Goal: Find specific fact: Find specific fact

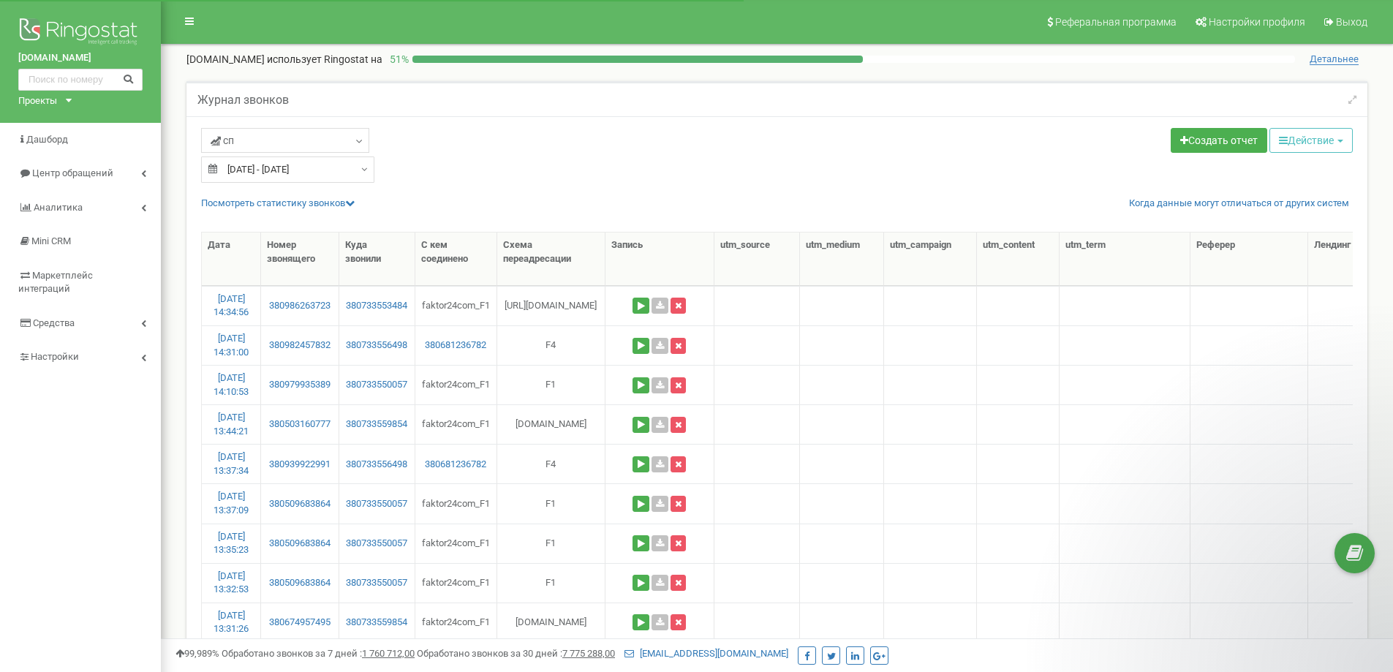
select select "50"
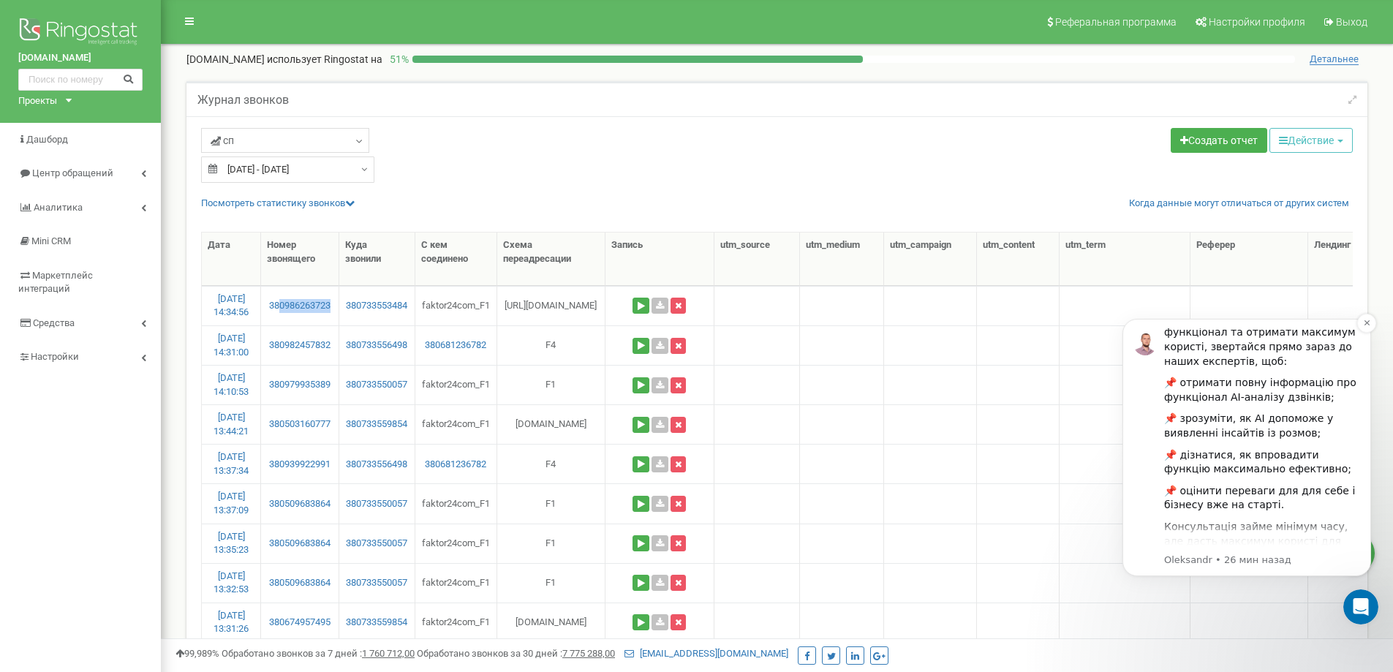
scroll to position [202, 0]
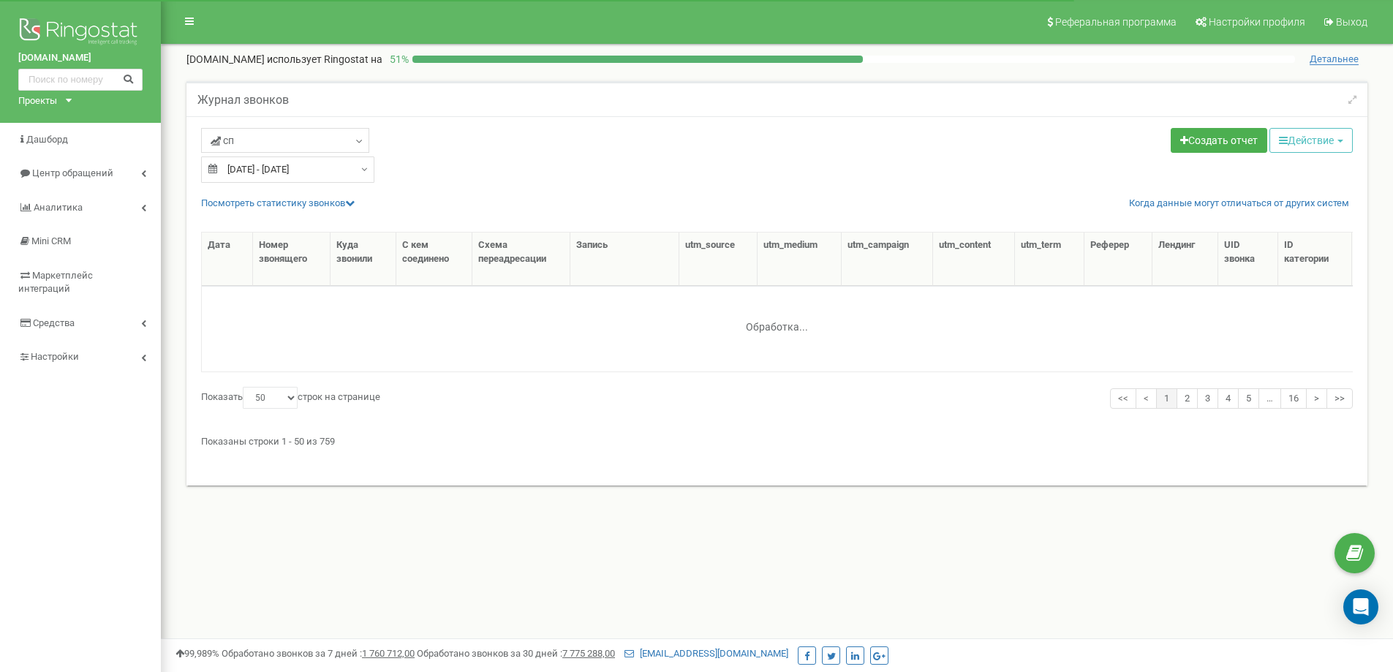
select select "50"
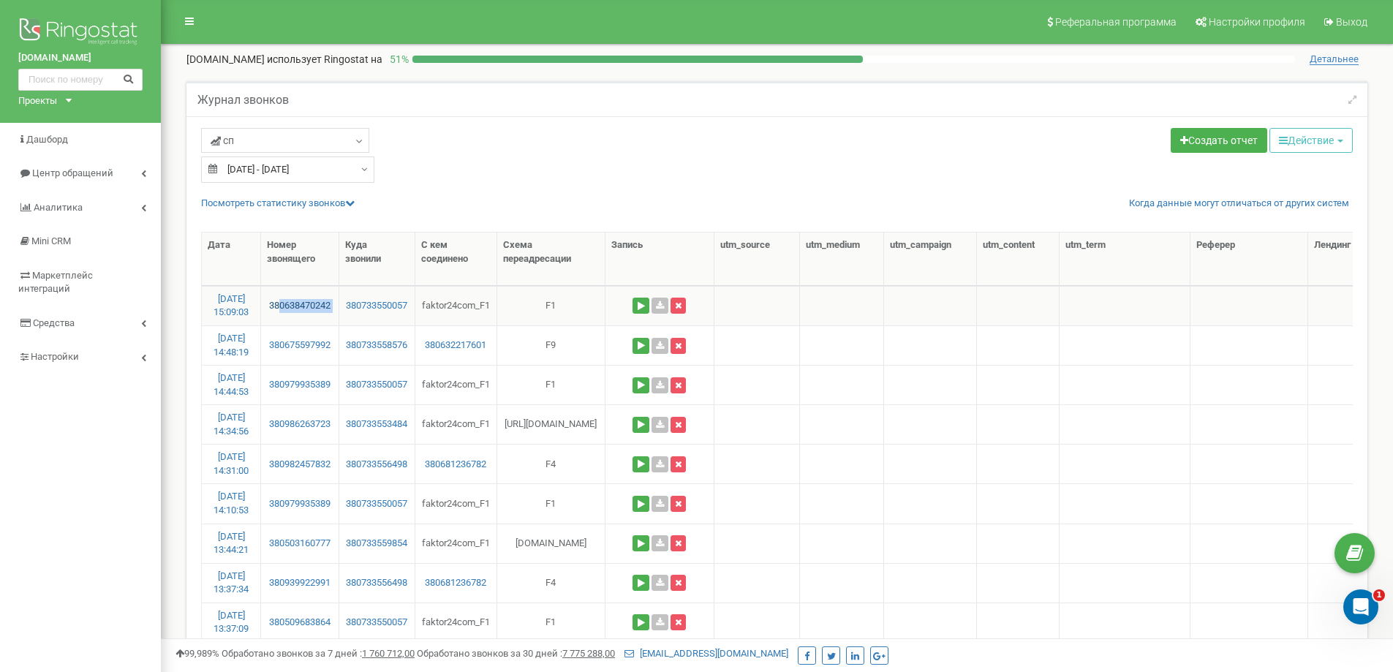
drag, startPoint x: 345, startPoint y: 300, endPoint x: 279, endPoint y: 308, distance: 66.3
copy link "0638470242"
